Goal: Ask a question

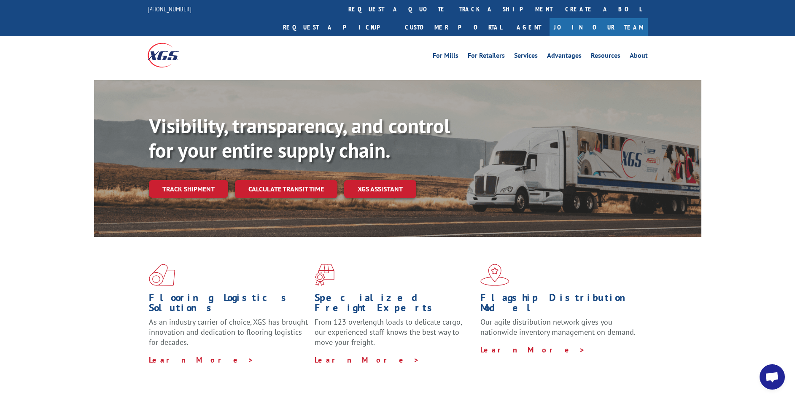
scroll to position [394, 0]
click at [179, 180] on link "Track shipment" at bounding box center [188, 189] width 79 height 18
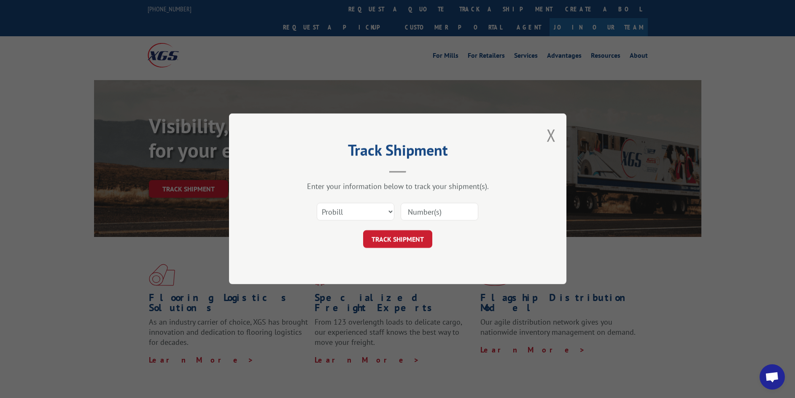
click at [433, 213] on input at bounding box center [440, 212] width 78 height 18
paste input "17629799"
type input "17629799"
click at [408, 243] on button "TRACK SHIPMENT" at bounding box center [397, 240] width 69 height 18
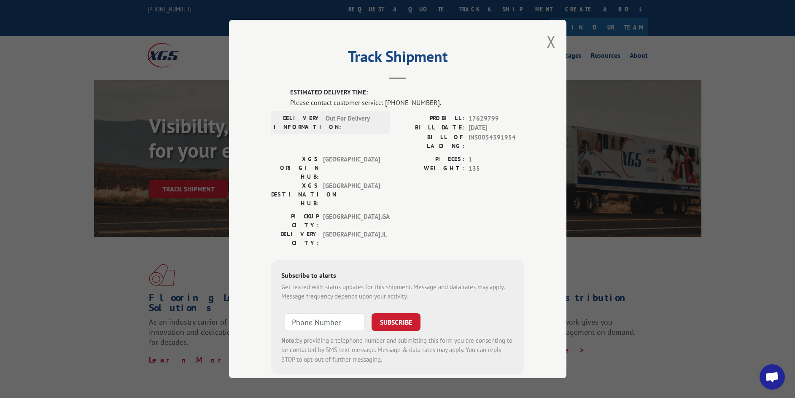
click at [660, 282] on div "Track Shipment ESTIMATED DELIVERY TIME: Please contact customer service: [PHONE…" at bounding box center [397, 199] width 795 height 398
click at [551, 43] on button "Close modal" at bounding box center [550, 41] width 9 height 22
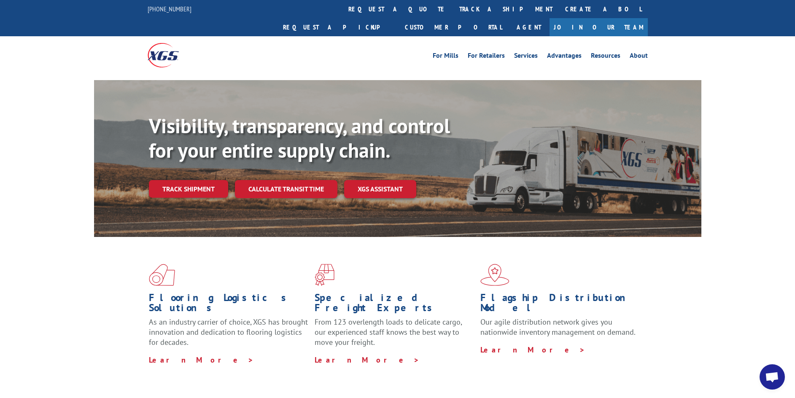
click at [771, 383] on span "Open chat" at bounding box center [772, 378] width 14 height 12
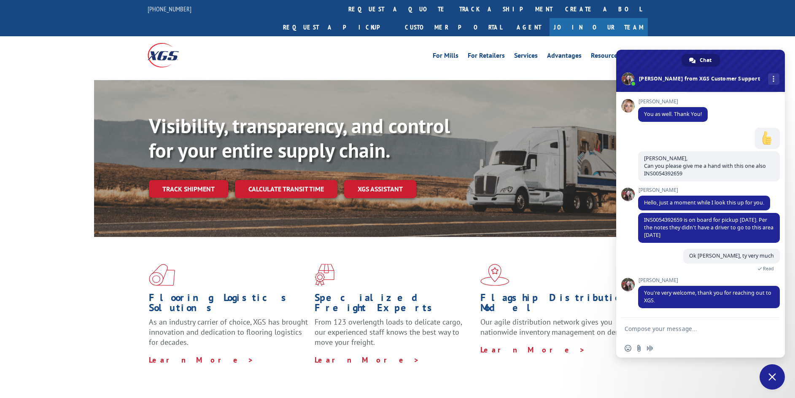
click at [658, 330] on textarea "Compose your message..." at bounding box center [690, 329] width 133 height 8
type textarea "Hello"
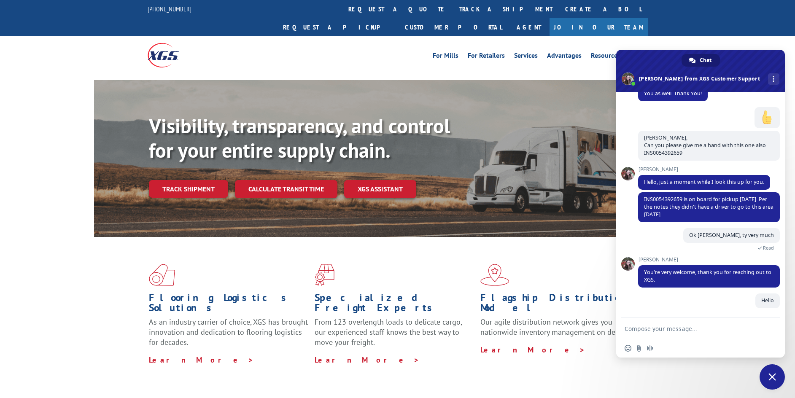
scroll to position [415, 0]
paste textarea "17629799"
type textarea "Can you please provide status on this pro#17629799"
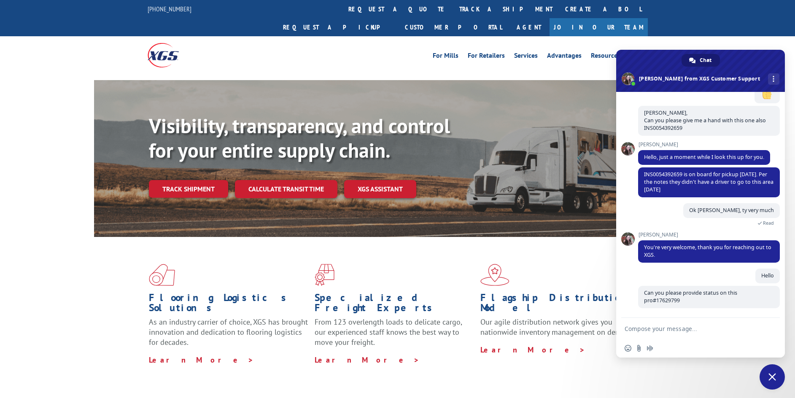
scroll to position [440, 0]
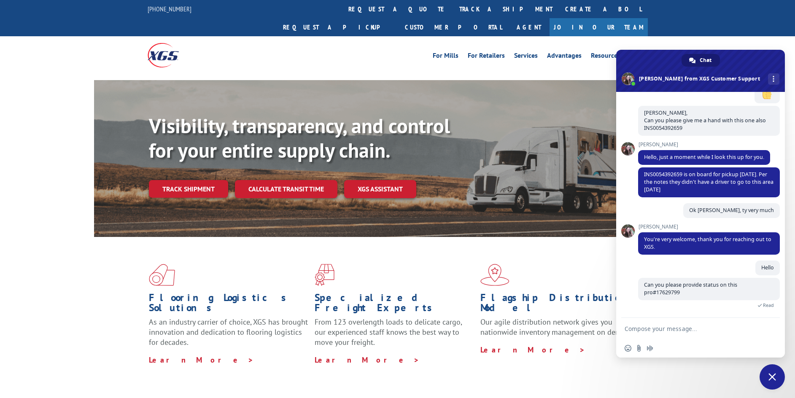
click at [769, 377] on span "Close chat" at bounding box center [772, 377] width 8 height 8
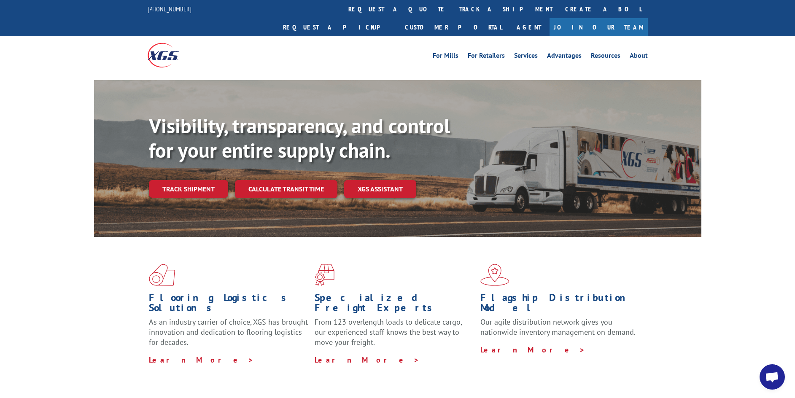
click at [764, 374] on span "Open chat" at bounding box center [771, 376] width 25 height 25
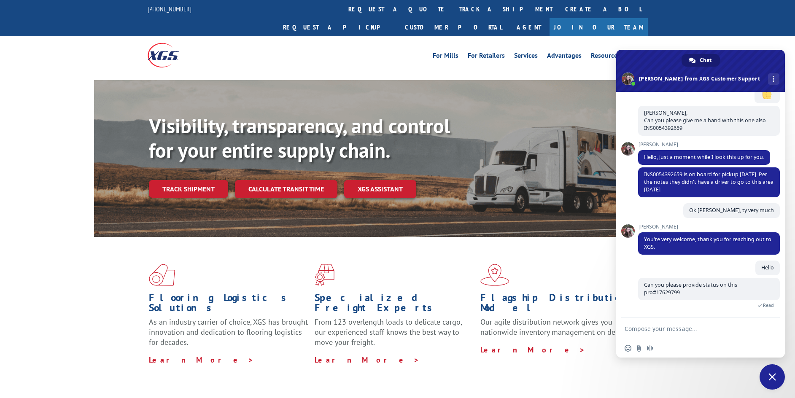
click at [627, 296] on div "XGS Customer Support How can we be of help? [DATE] Hello 3 hours ago [PERSON_NA…" at bounding box center [700, 205] width 169 height 226
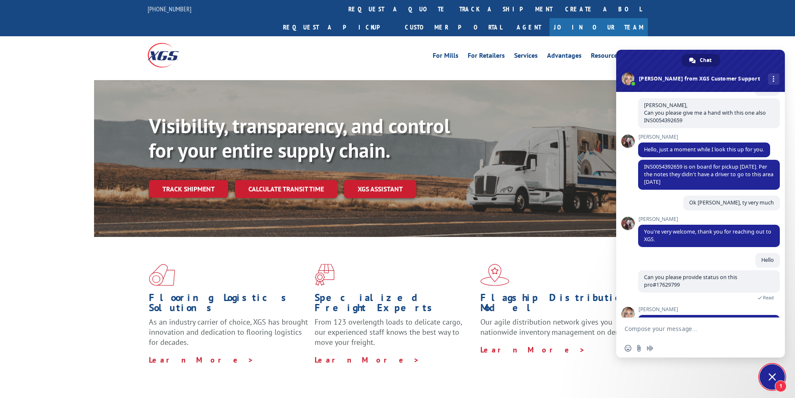
scroll to position [516, 0]
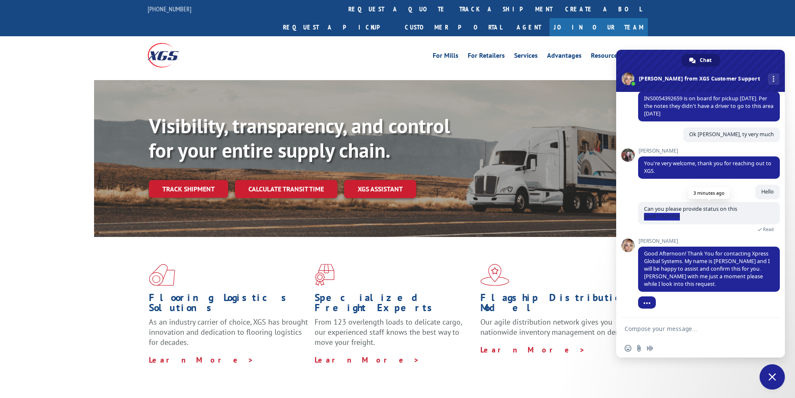
drag, startPoint x: 681, startPoint y: 215, endPoint x: 642, endPoint y: 213, distance: 38.4
click at [642, 213] on span "Can you please provide status on this pro#17629799" at bounding box center [709, 213] width 142 height 22
copy span "pro#17629799"
click at [630, 215] on div "XGS Customer Support How can we be of help? [DATE] Hello 3 hours ago [PERSON_NA…" at bounding box center [700, 205] width 169 height 226
click at [634, 78] on span at bounding box center [627, 79] width 13 height 13
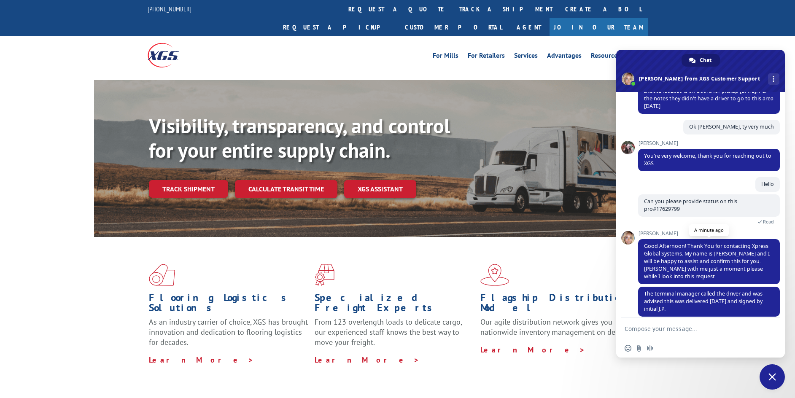
scroll to position [532, 0]
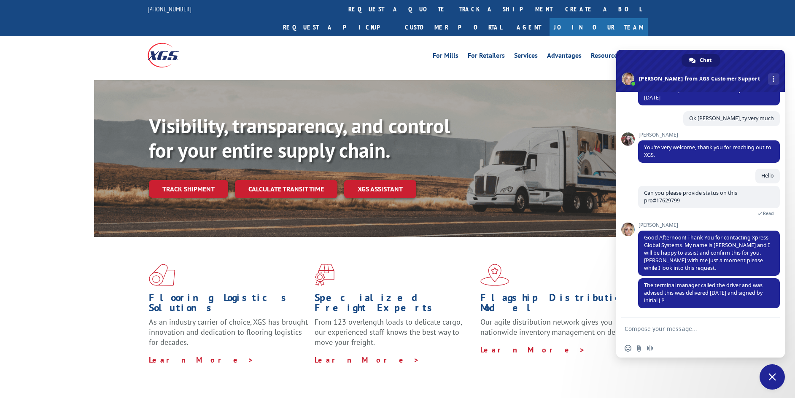
click at [646, 326] on textarea "Compose your message..." at bounding box center [690, 329] width 133 height 8
type textarea "Well noted [PERSON_NAME], ty have a geat day"
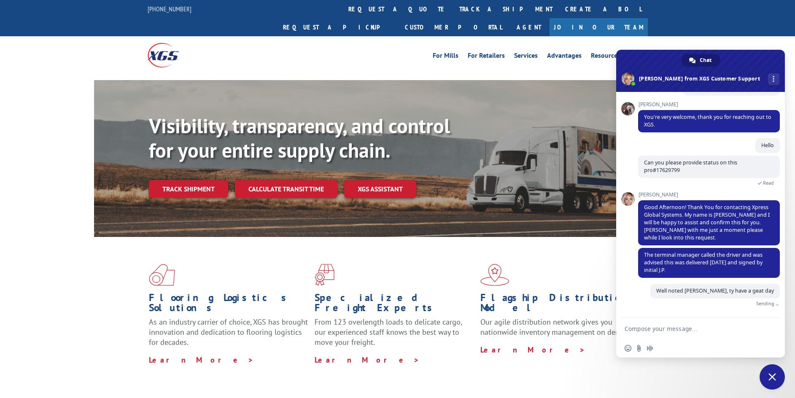
click at [651, 301] on div "Well noted [PERSON_NAME], ty have a geat day Just now Sending" at bounding box center [709, 301] width 142 height 34
